Goal: Information Seeking & Learning: Learn about a topic

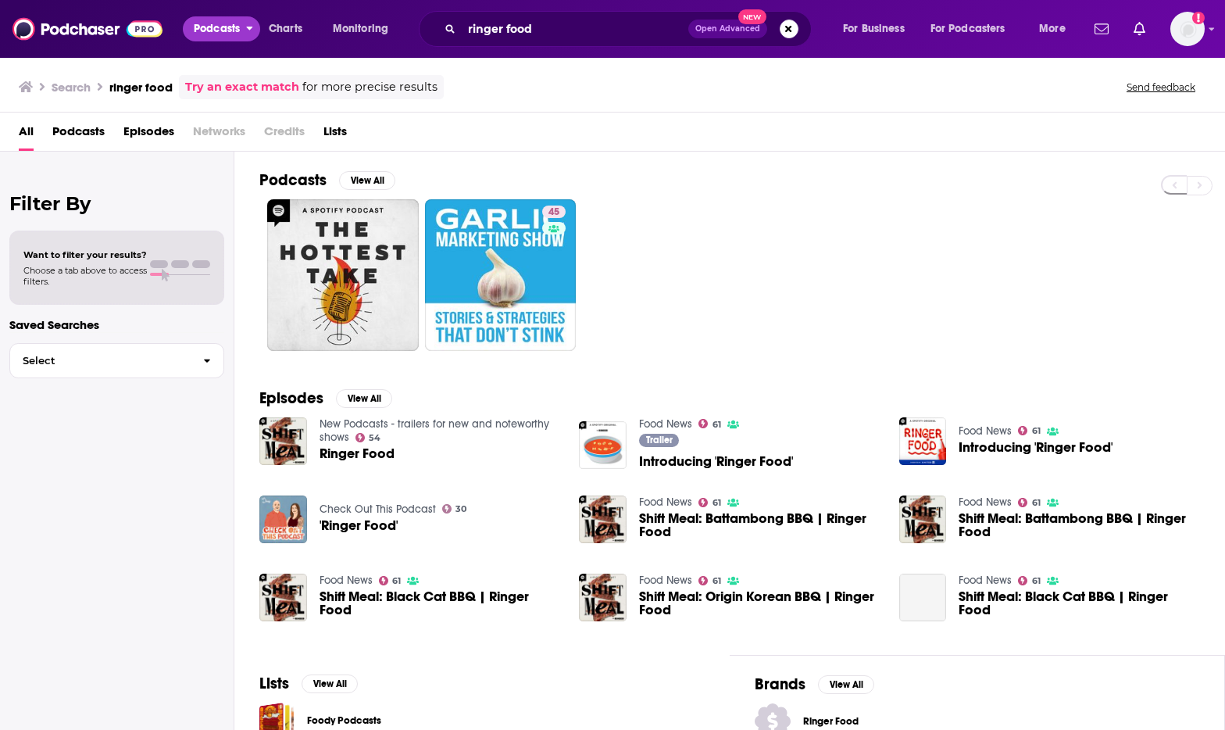
click at [241, 34] on button "Podcasts" at bounding box center [221, 28] width 77 height 25
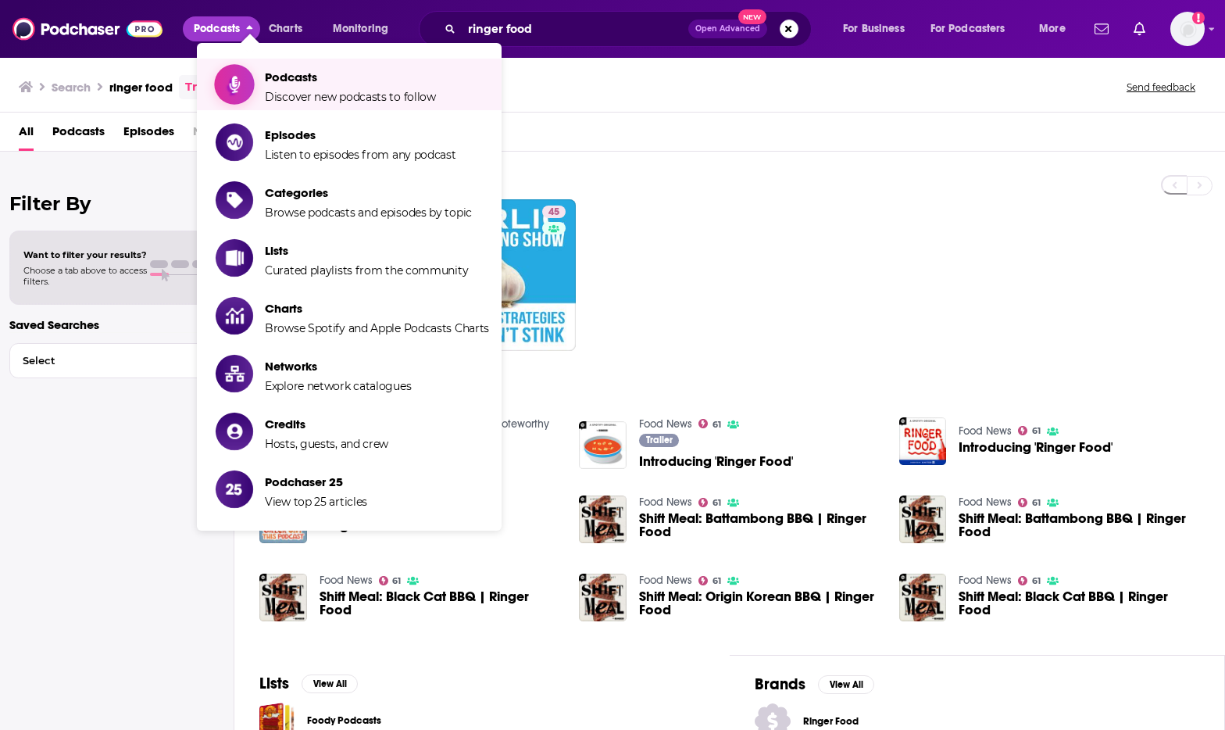
click at [256, 78] on link "Podcasts Discover new podcasts to follow" at bounding box center [353, 84] width 274 height 39
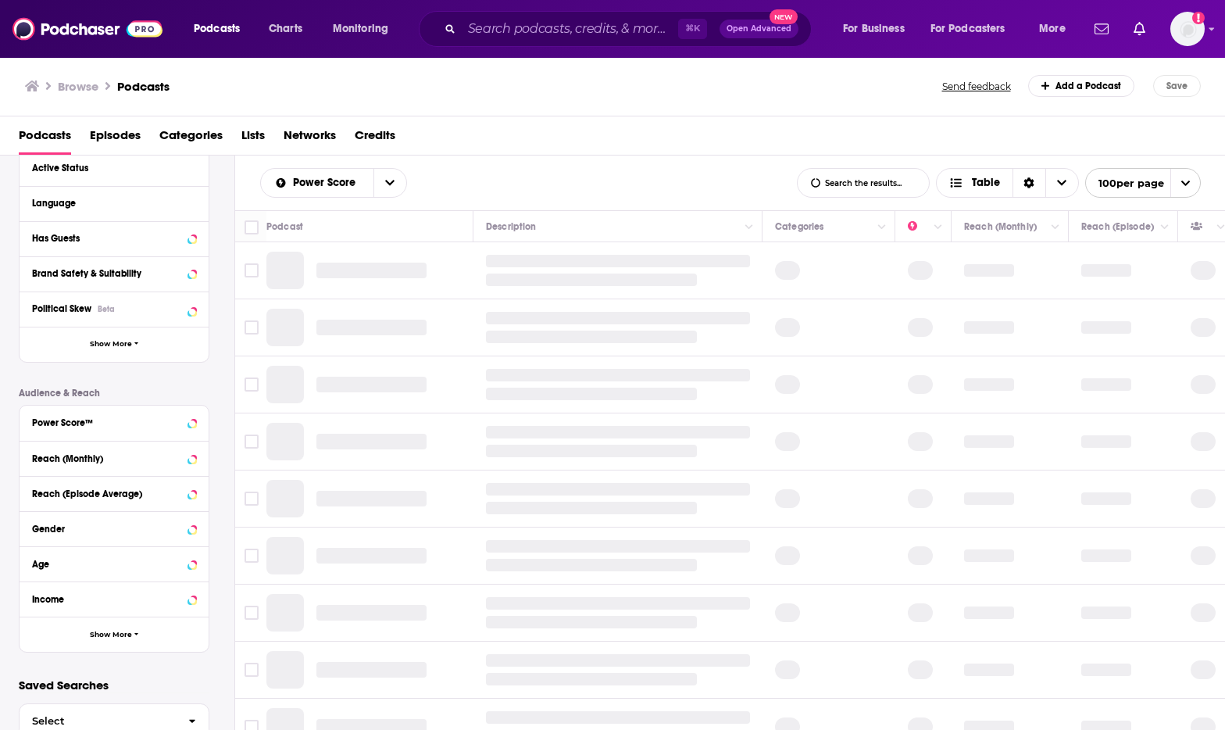
scroll to position [202, 0]
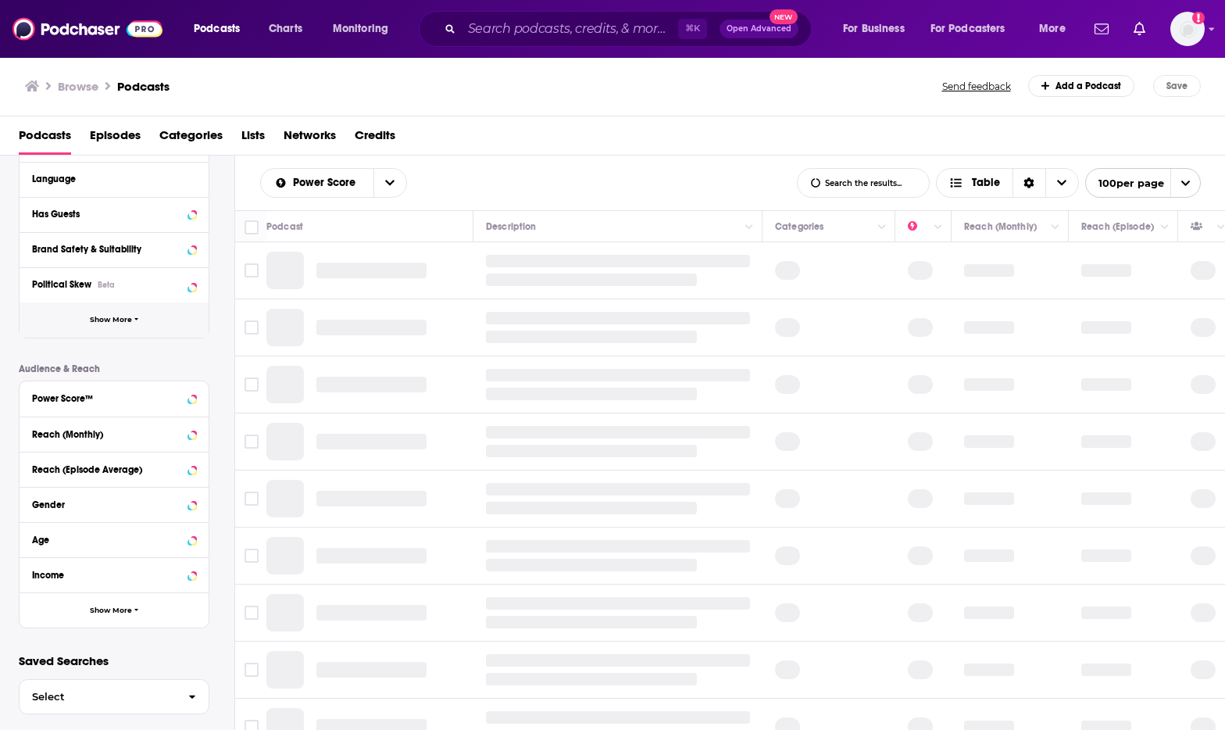
click at [123, 320] on span "Show More" at bounding box center [111, 320] width 42 height 9
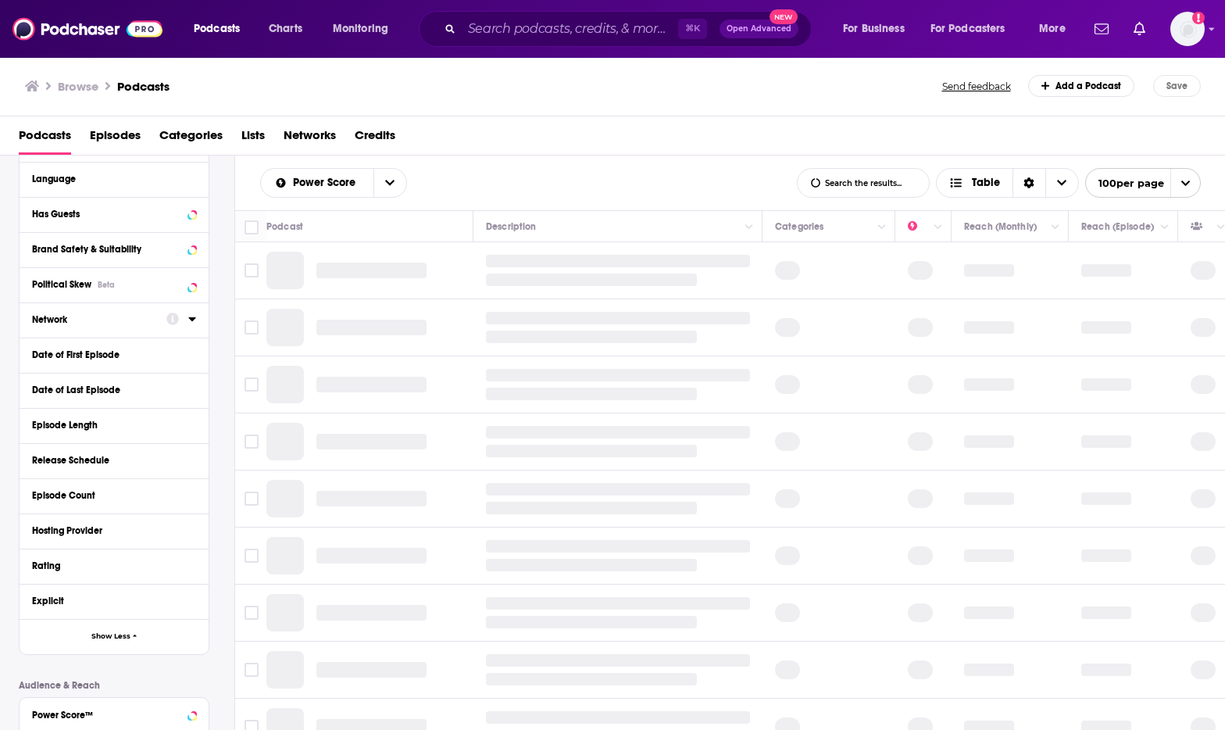
click at [192, 321] on icon at bounding box center [191, 319] width 7 height 4
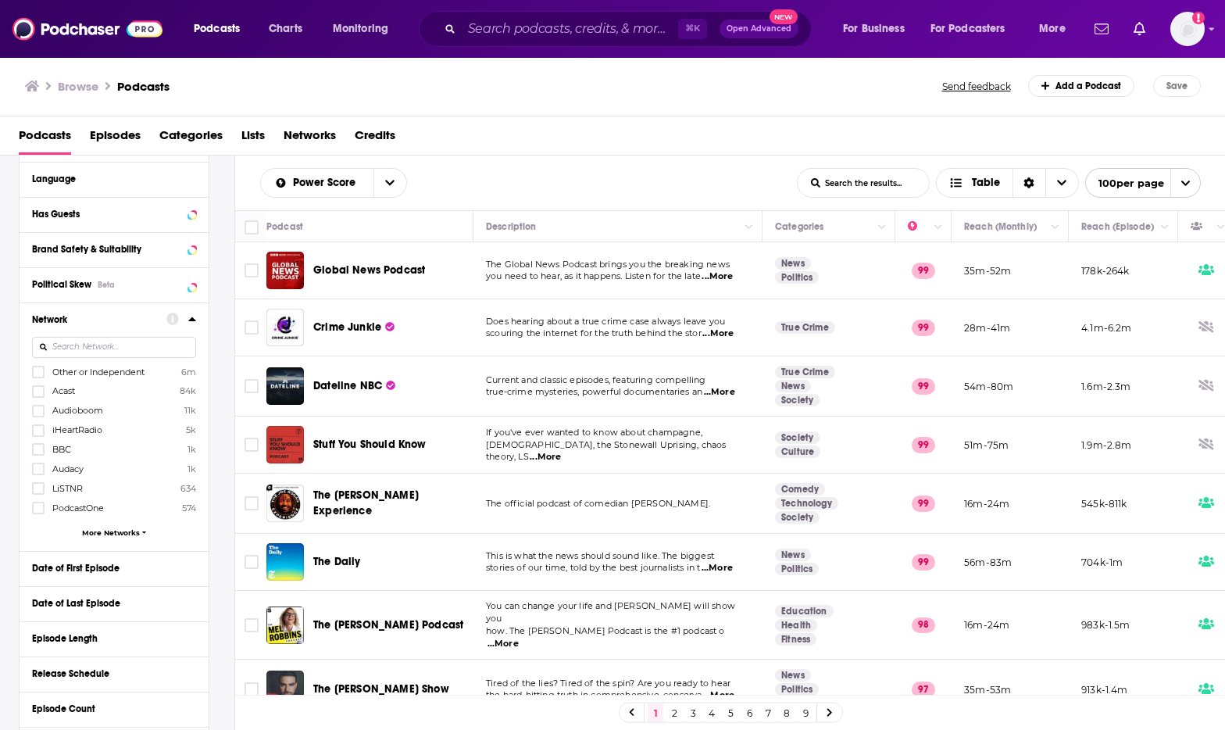
click at [86, 344] on input at bounding box center [114, 347] width 164 height 21
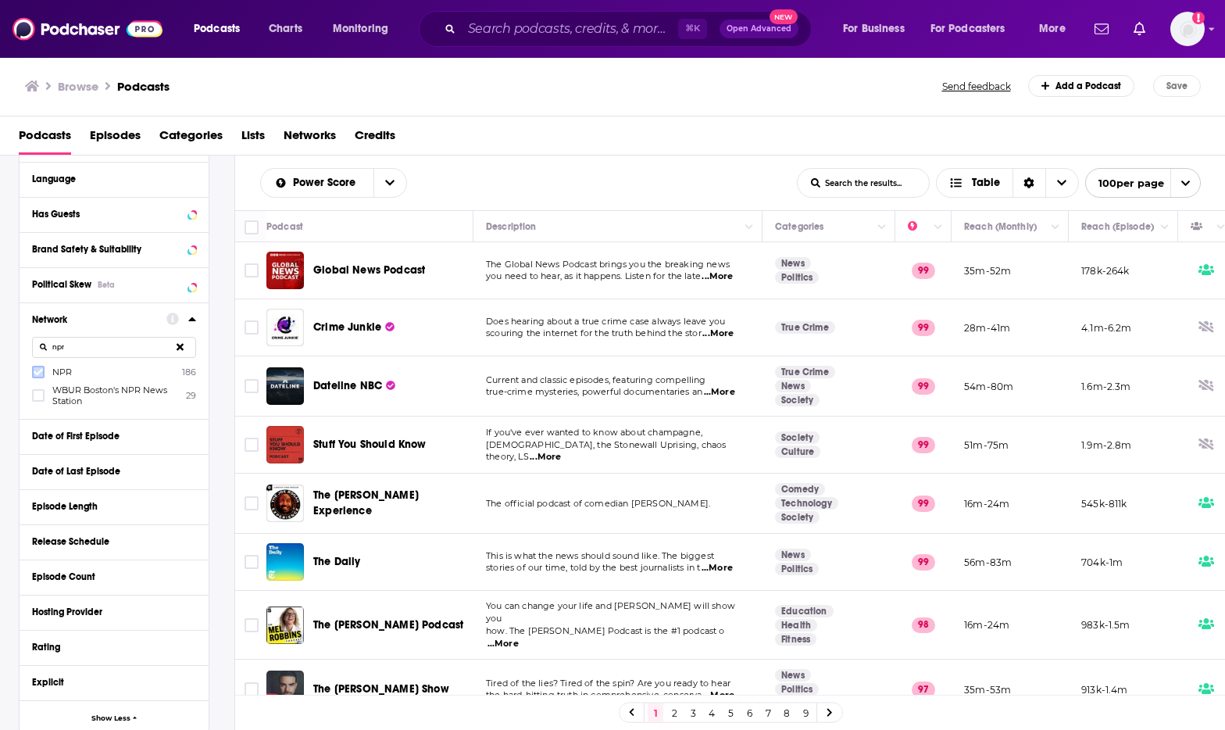
type input "npr"
click at [34, 374] on icon at bounding box center [38, 372] width 9 height 7
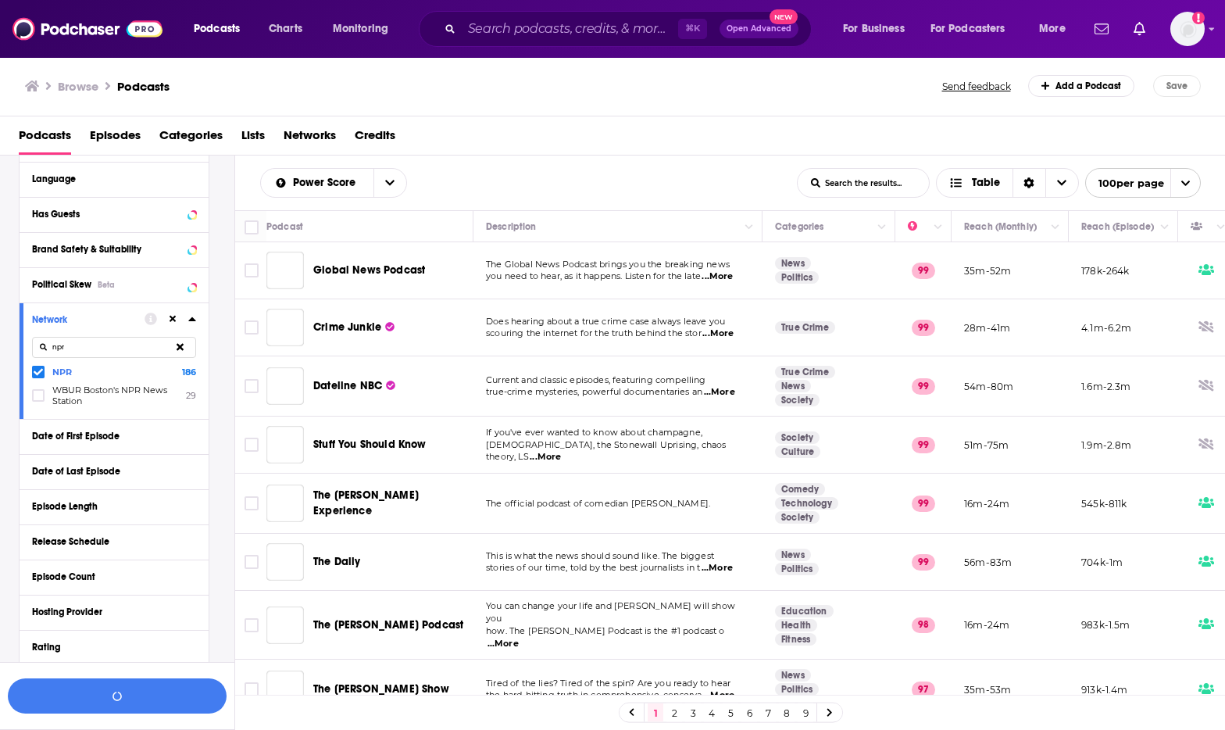
scroll to position [241, 0]
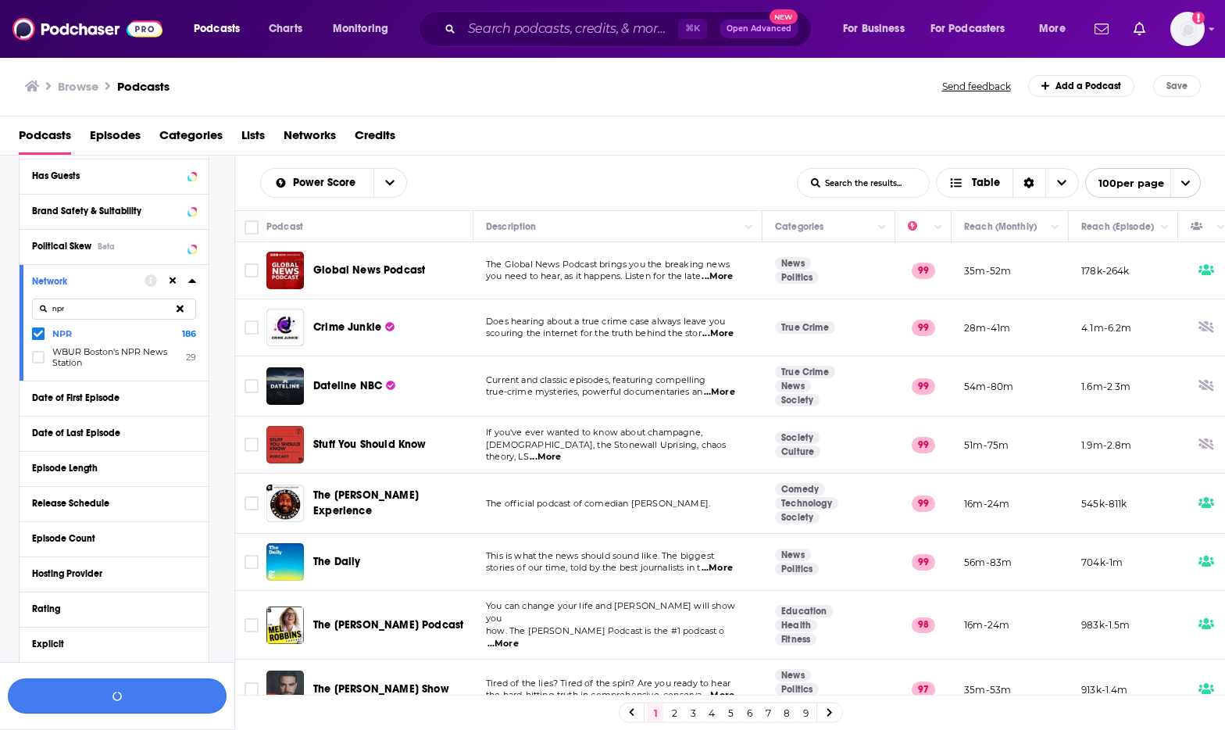
click at [153, 696] on button "button" at bounding box center [117, 695] width 219 height 35
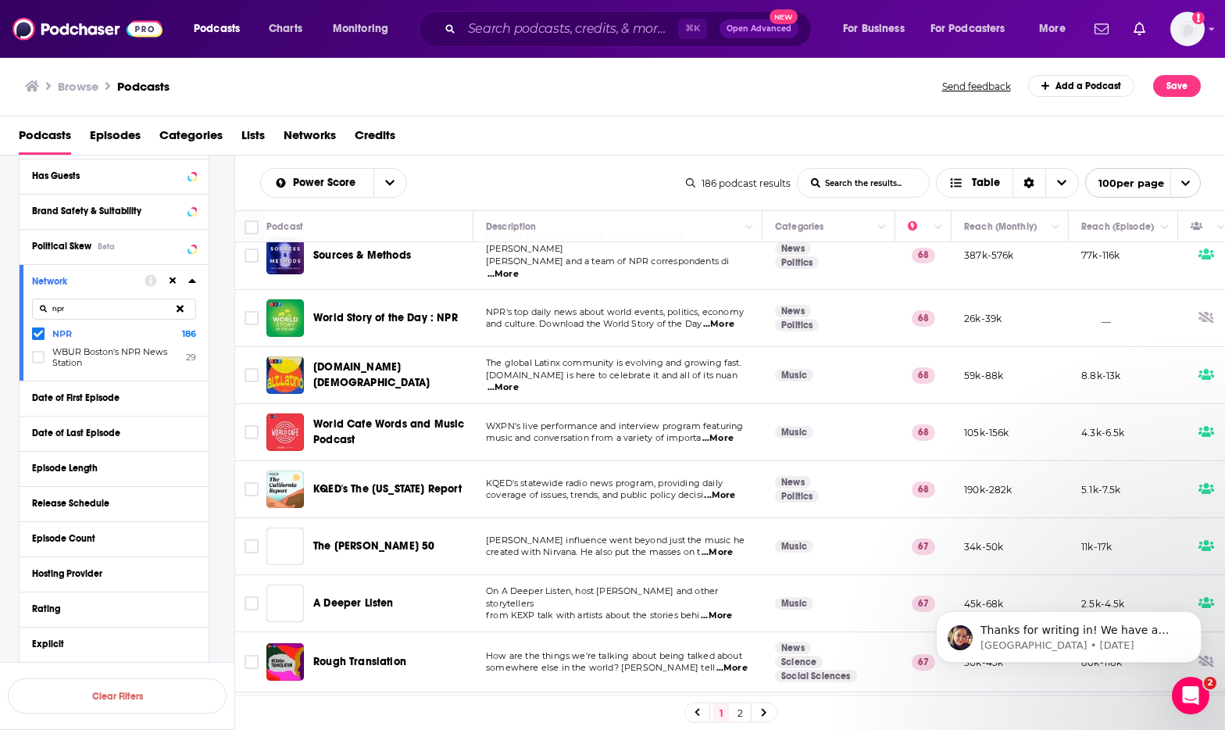
scroll to position [1783, 0]
